Goal: Find specific page/section: Find specific page/section

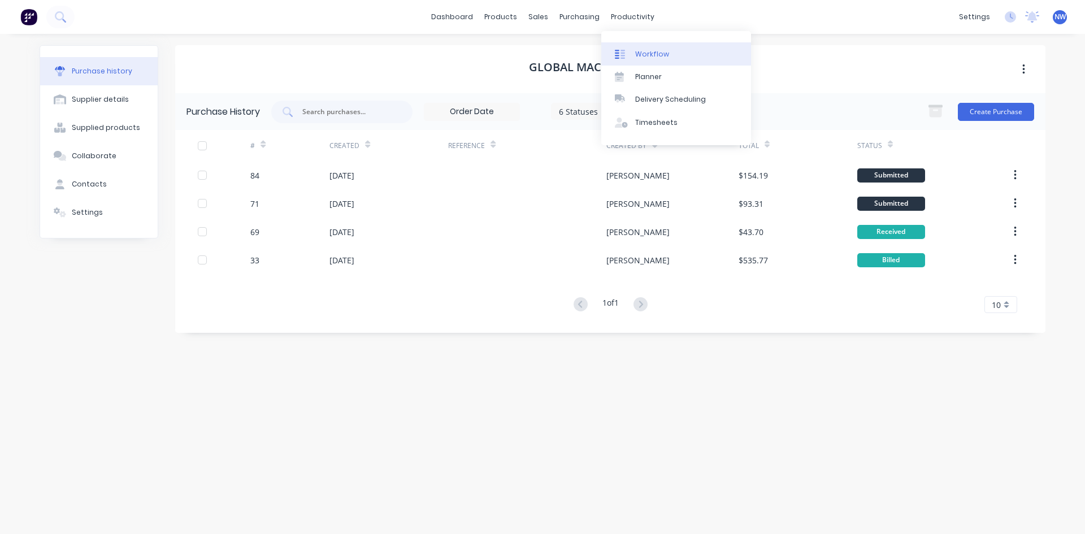
click at [641, 54] on div "Workflow" at bounding box center [652, 54] width 34 height 10
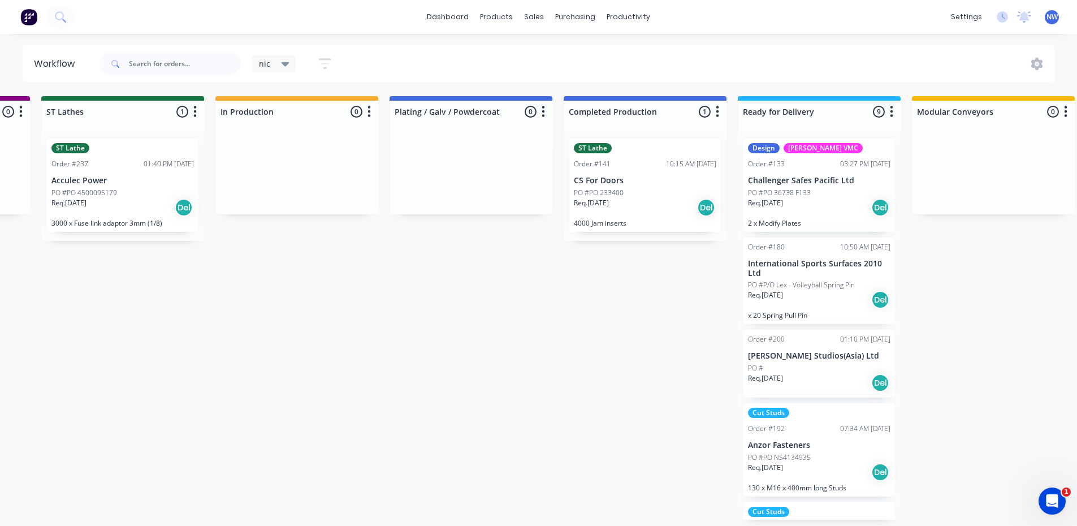
scroll to position [2, 1460]
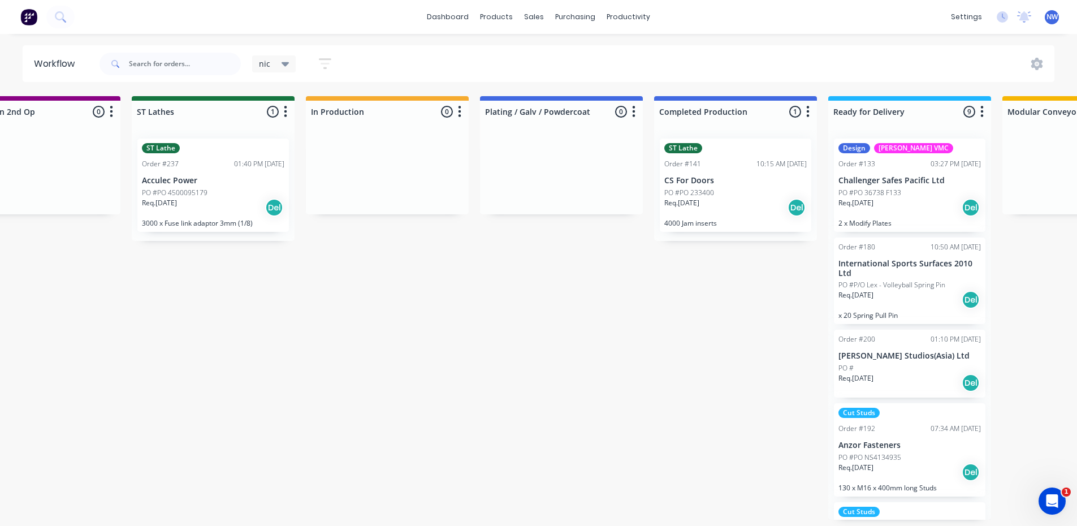
click at [715, 202] on div "Req. 03/09/25 Del" at bounding box center [735, 207] width 142 height 19
